Goal: Check status: Check status

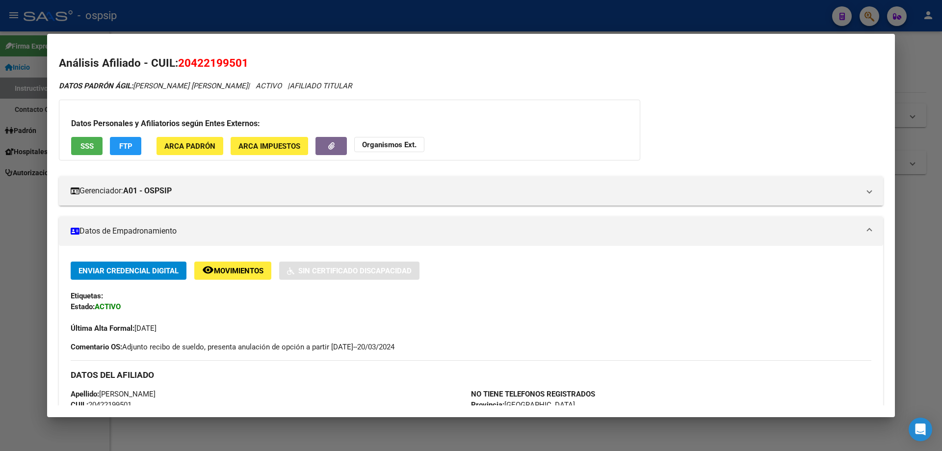
click at [926, 320] on div at bounding box center [471, 225] width 942 height 451
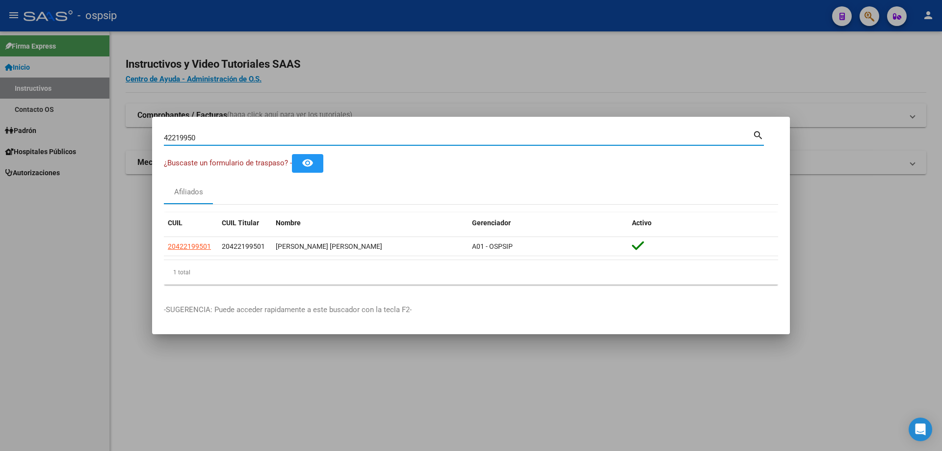
click at [226, 135] on input "42219950" at bounding box center [458, 138] width 589 height 9
type input "4"
type input "37986930"
click at [226, 134] on input "37986930" at bounding box center [458, 138] width 589 height 9
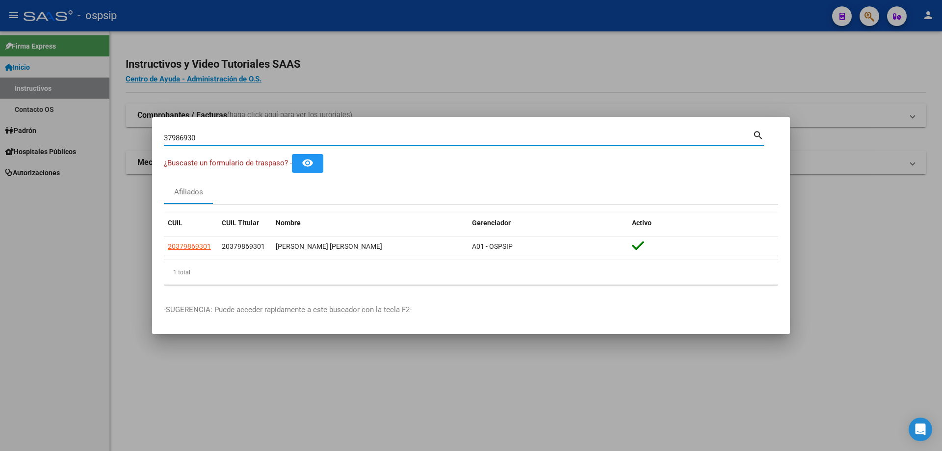
click at [226, 134] on input "37986930" at bounding box center [458, 138] width 589 height 9
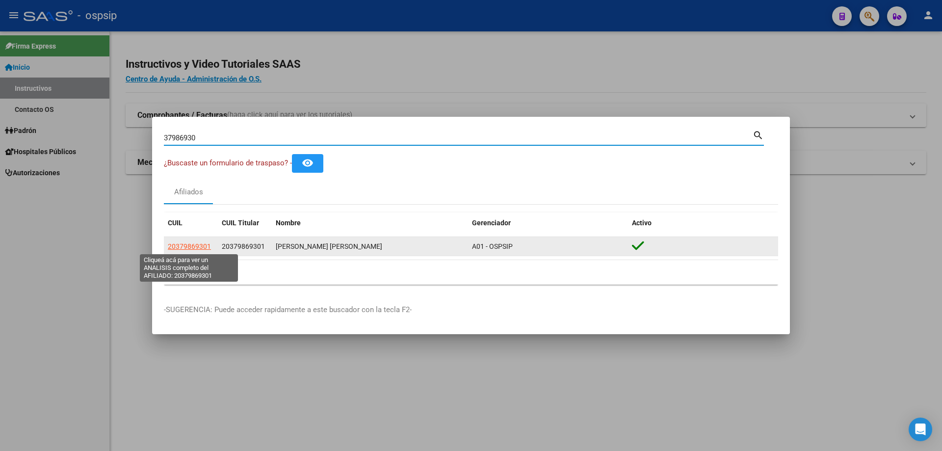
click at [182, 245] on span "20379869301" at bounding box center [189, 246] width 43 height 8
type textarea "20379869301"
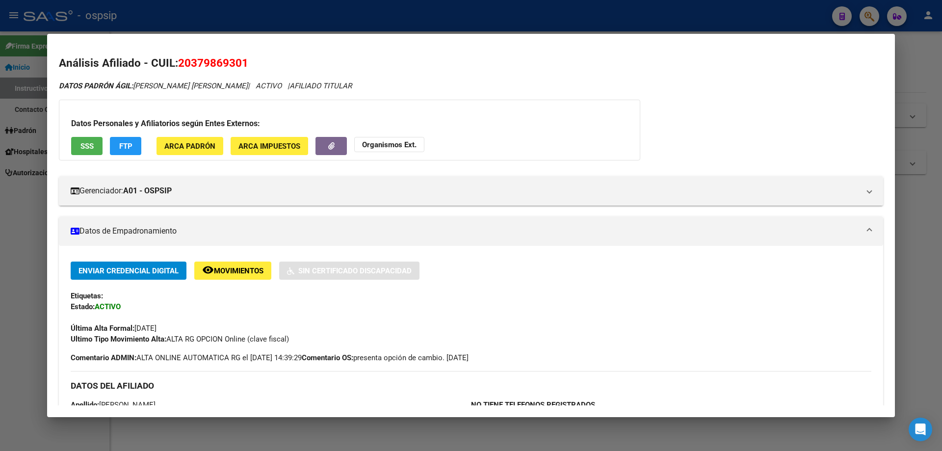
click at [920, 274] on div at bounding box center [471, 225] width 942 height 451
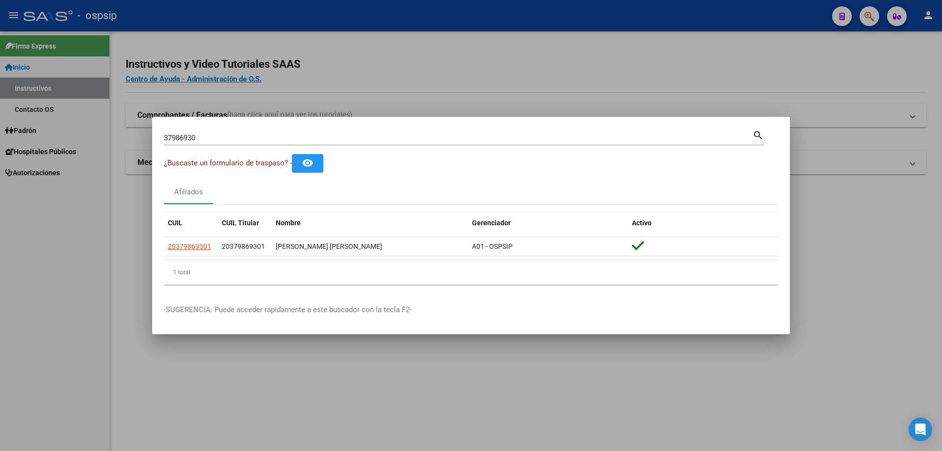
click at [239, 132] on div "37986930 Buscar (apellido, dni, [PERSON_NAME], [PERSON_NAME], cuit, obra social)" at bounding box center [458, 138] width 589 height 15
click at [239, 134] on input "37986930" at bounding box center [458, 138] width 589 height 9
type input "3"
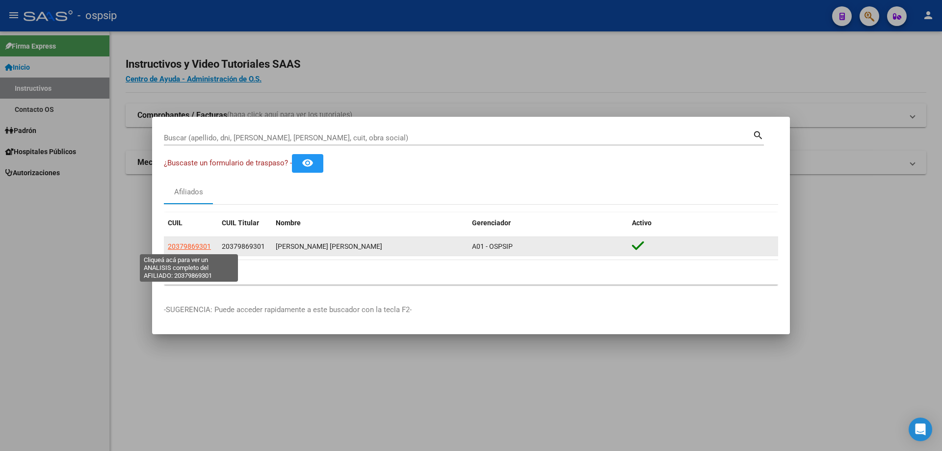
click at [196, 246] on span "20379869301" at bounding box center [189, 246] width 43 height 8
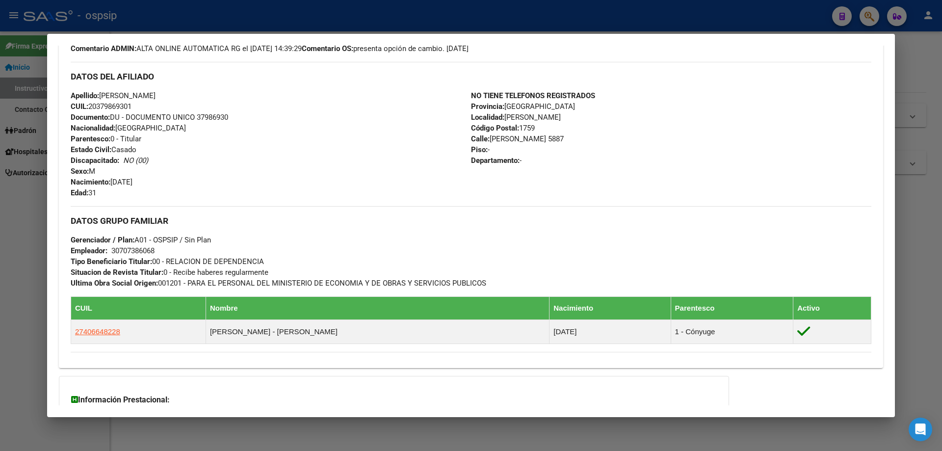
scroll to position [401, 0]
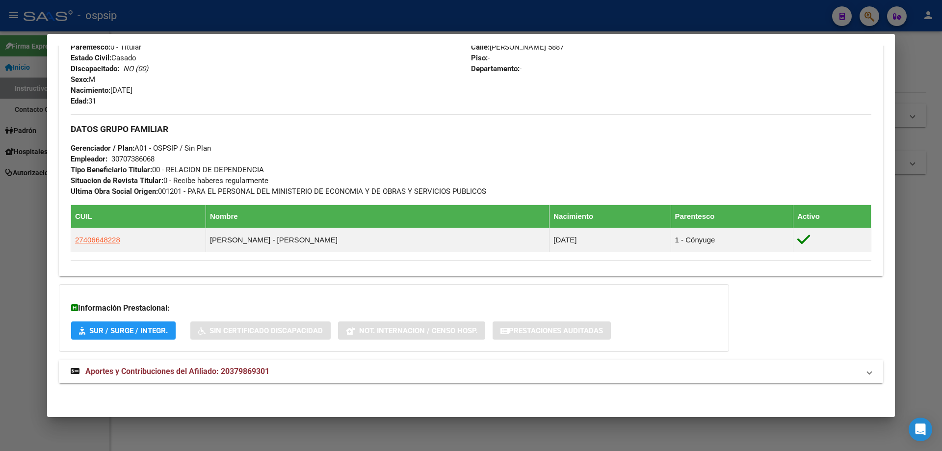
click at [168, 369] on span "Aportes y Contribuciones del Afiliado: 20379869301" at bounding box center [177, 371] width 184 height 9
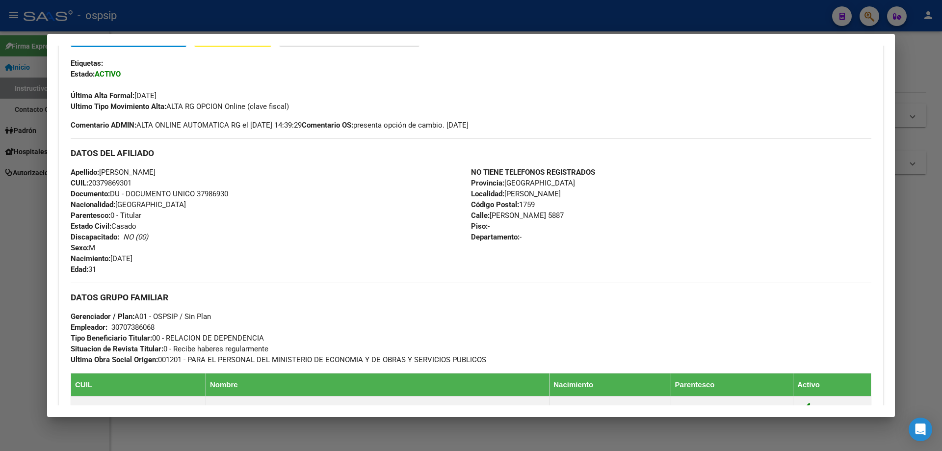
scroll to position [205, 0]
